Goal: Information Seeking & Learning: Learn about a topic

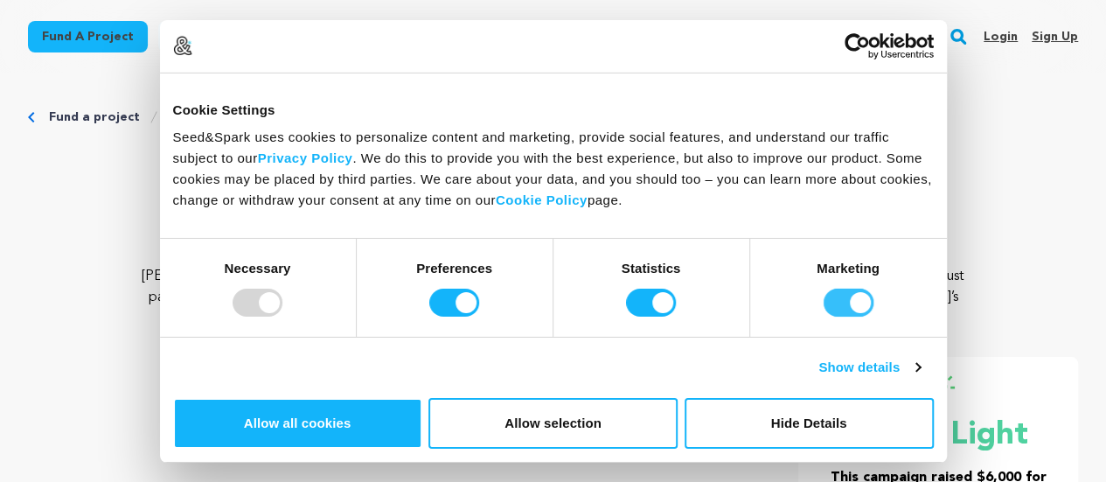
click at [824, 317] on input "Marketing" at bounding box center [849, 303] width 50 height 28
checkbox input "false"
click at [678, 398] on button "Allow selection" at bounding box center [552, 423] width 249 height 51
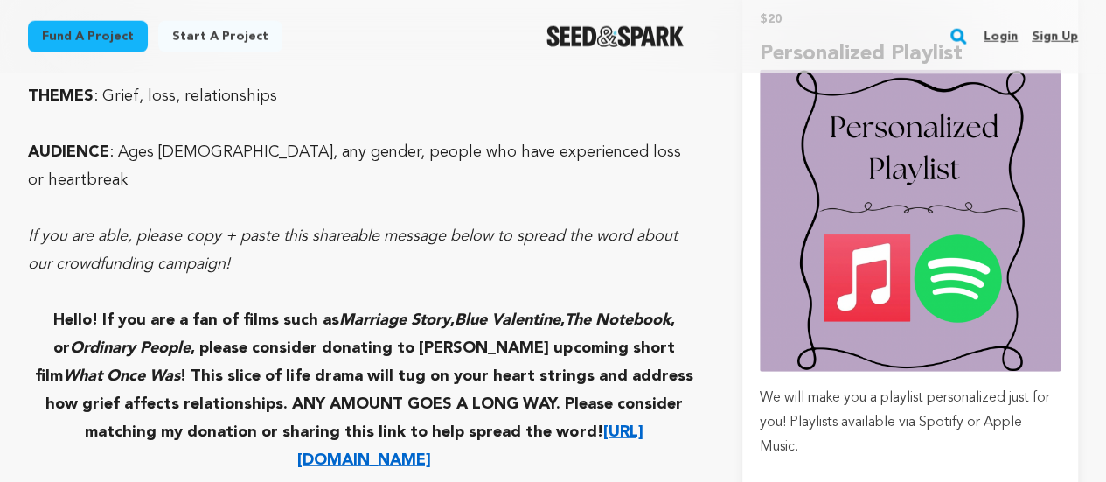
scroll to position [2186, 0]
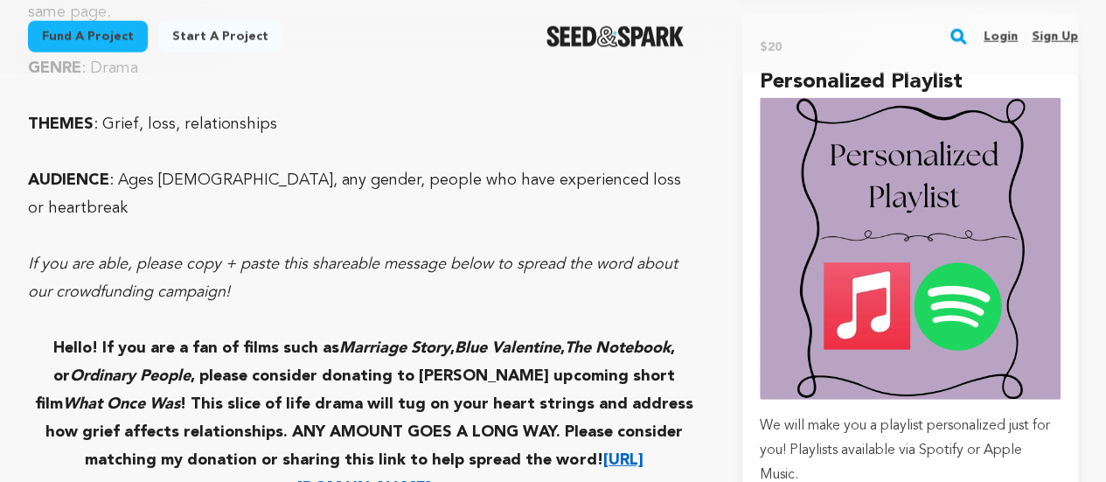
click at [37, 334] on p "Hello! If you are a fan of films such as Marriage Story , Blue Valentine , The …" at bounding box center [364, 418] width 672 height 168
drag, startPoint x: 37, startPoint y: 274, endPoint x: 652, endPoint y: 433, distance: 635.8
click at [652, 433] on p "Hello! If you are a fan of films such as Marriage Story , Blue Valentine , The …" at bounding box center [364, 418] width 672 height 168
copy p "Hello! If you are a fan of films such as Marriage Story , Blue Valentine , The …"
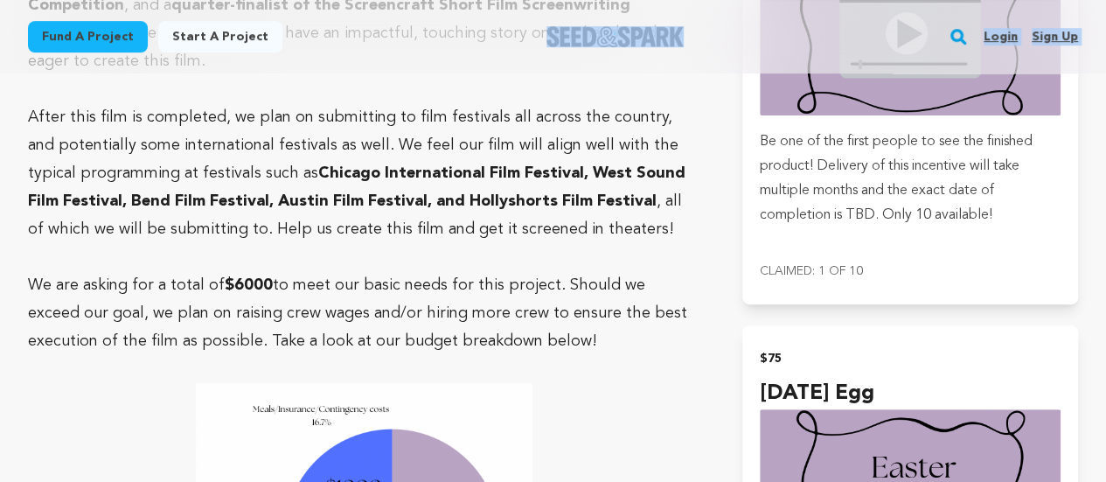
scroll to position [3533, 0]
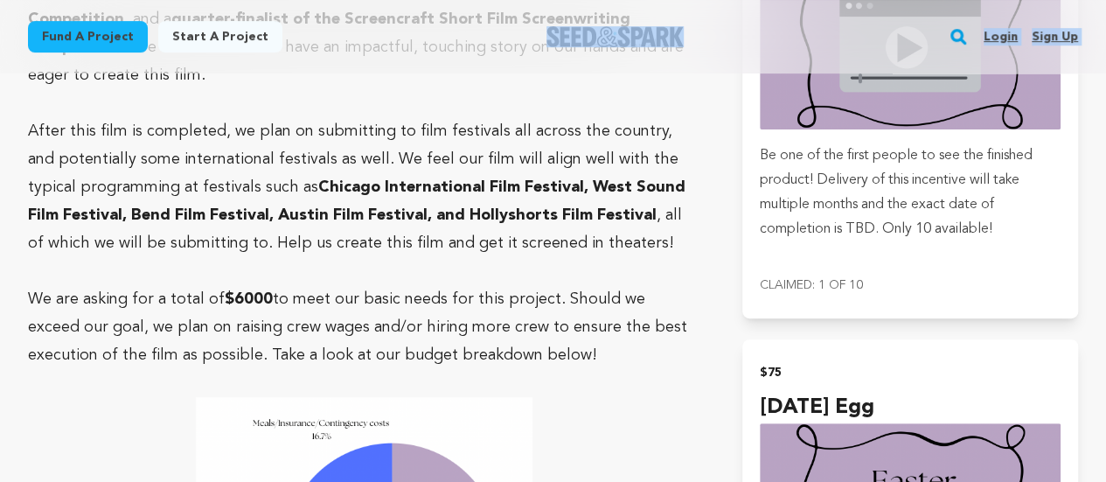
drag, startPoint x: 26, startPoint y: 230, endPoint x: 683, endPoint y: 153, distance: 661.2
copy div "What Once Was is currently in pre-production and we are raising money for produ…"
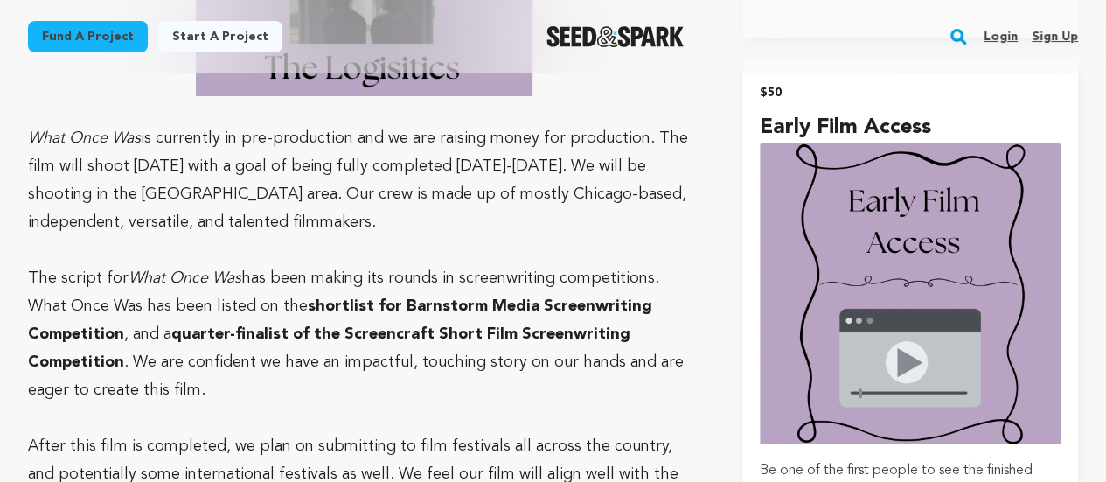
scroll to position [3235, 0]
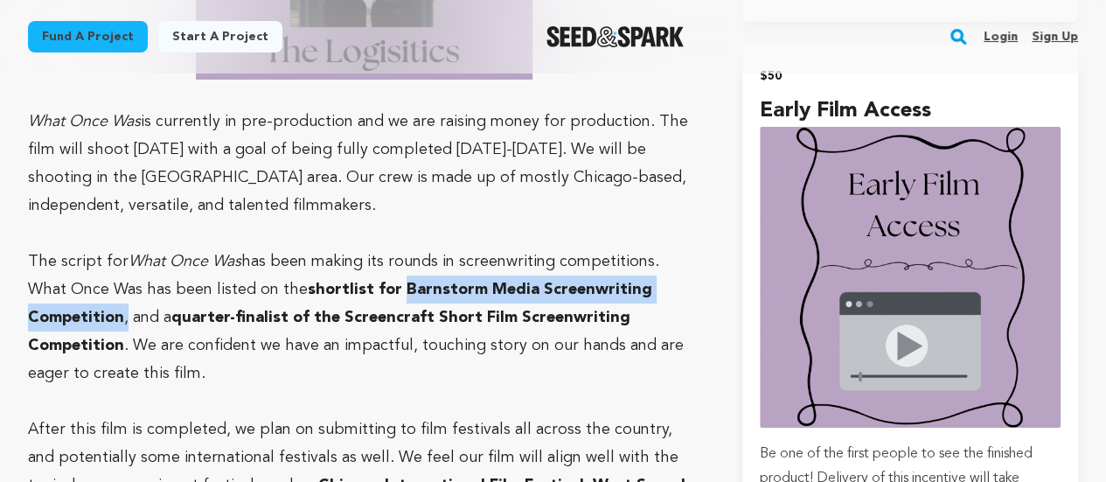
drag, startPoint x: 358, startPoint y: 226, endPoint x: 695, endPoint y: 230, distance: 337.5
click at [695, 247] on p "The script for What Once Was has been making its rounds in screenwriting compet…" at bounding box center [364, 317] width 672 height 140
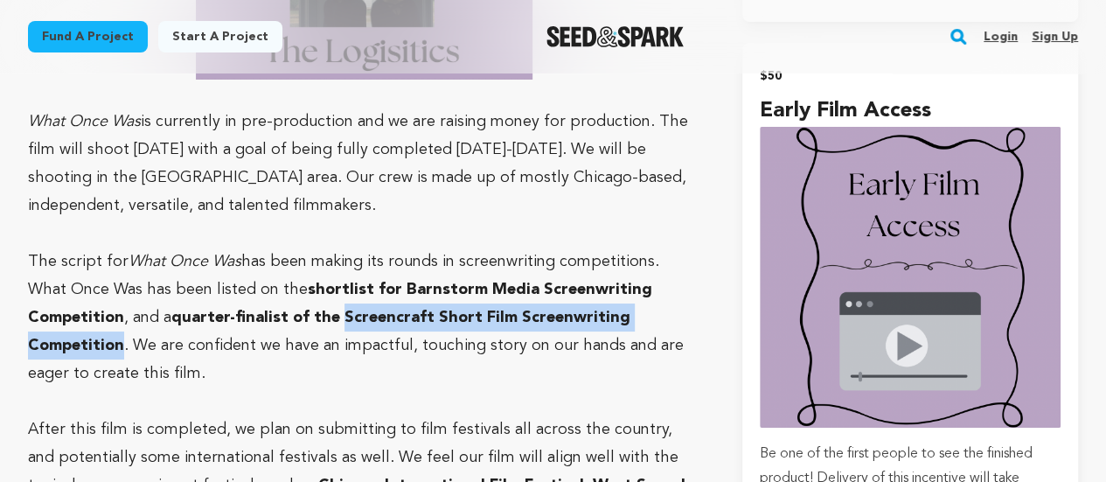
drag, startPoint x: 233, startPoint y: 256, endPoint x: 602, endPoint y: 257, distance: 369.9
click at [602, 310] on strong "quarter-finalist of the Screencraft Short Film Screenwriting Competition" at bounding box center [329, 332] width 602 height 44
